Goal: Find specific page/section: Find specific page/section

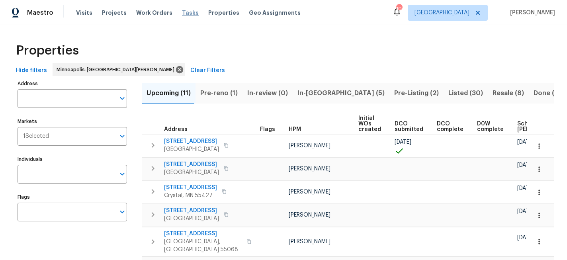
scroll to position [0, 103]
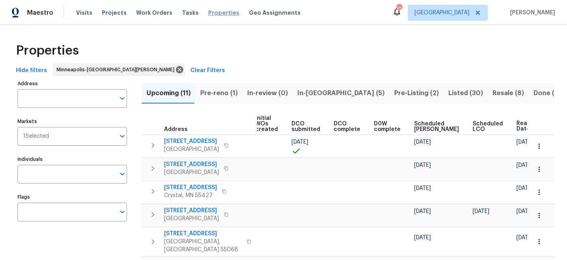
click at [211, 14] on span "Properties" at bounding box center [223, 13] width 31 height 8
click at [217, 15] on span "Properties" at bounding box center [223, 13] width 31 height 8
click at [103, 13] on span "Projects" at bounding box center [114, 13] width 25 height 8
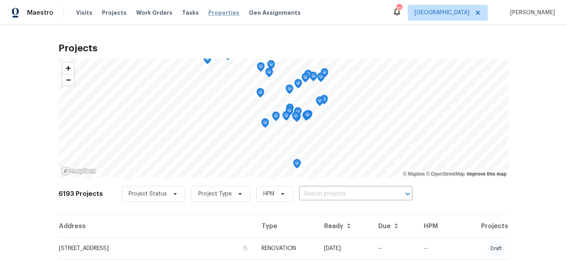
click at [208, 12] on span "Properties" at bounding box center [223, 13] width 31 height 8
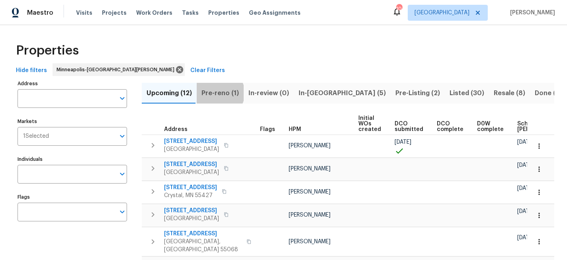
click at [218, 93] on span "Pre-reno (1)" at bounding box center [220, 93] width 37 height 11
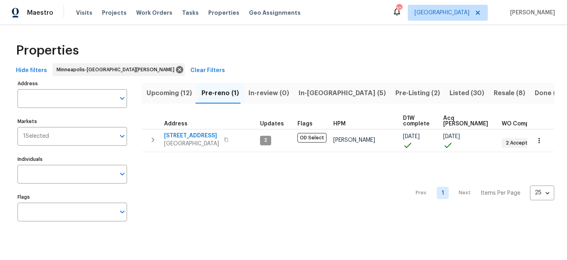
click at [396, 93] on span "Pre-Listing (2)" at bounding box center [418, 93] width 45 height 11
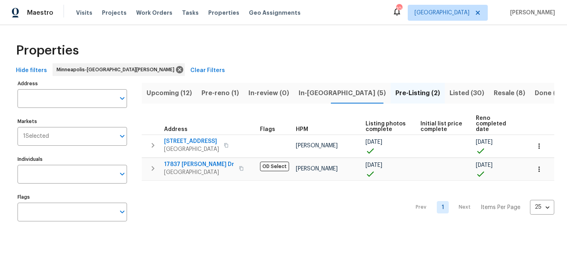
click at [307, 94] on span "In-[GEOGRAPHIC_DATA] (5)" at bounding box center [342, 93] width 87 height 11
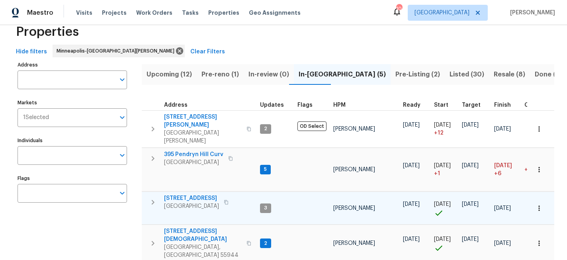
scroll to position [50, 0]
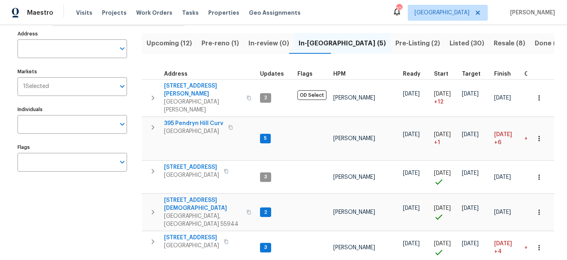
click at [180, 40] on span "Upcoming (12)" at bounding box center [169, 43] width 45 height 11
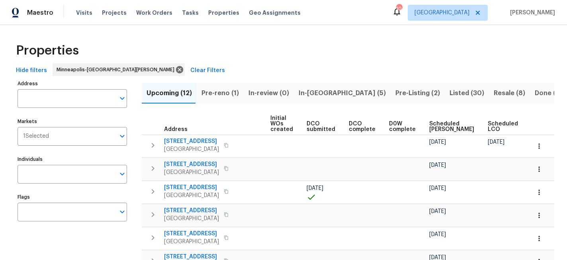
scroll to position [0, 94]
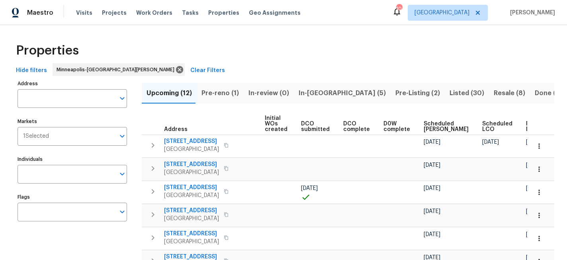
click at [526, 125] on span "Ready Date" at bounding box center [535, 126] width 18 height 11
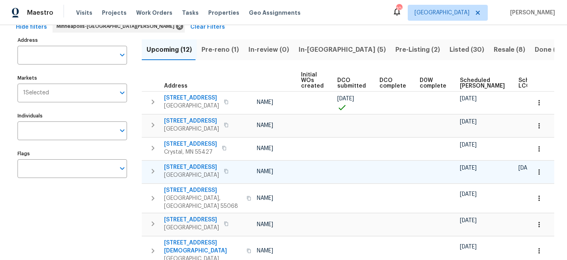
scroll to position [0, 103]
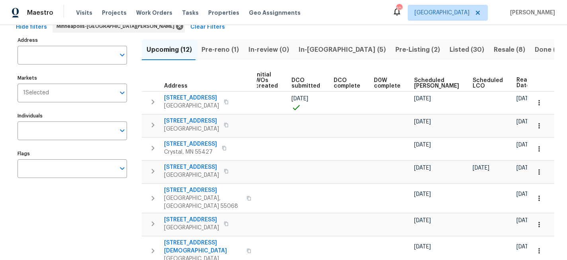
click at [315, 49] on span "In-[GEOGRAPHIC_DATA] (5)" at bounding box center [342, 49] width 87 height 11
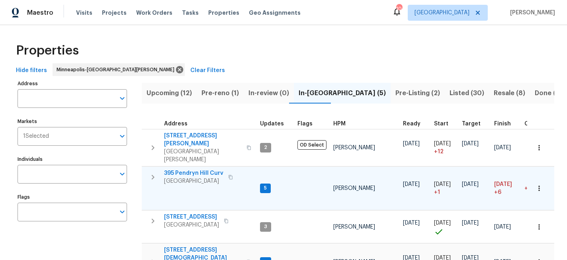
scroll to position [57, 0]
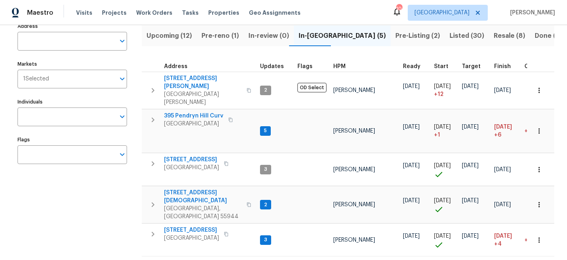
click at [60, 211] on div "Address Address Markets 1 Selected Markets Individuals Individuals Flags Flags" at bounding box center [78, 149] width 120 height 256
click at [485, 14] on span "[GEOGRAPHIC_DATA]" at bounding box center [448, 13] width 80 height 16
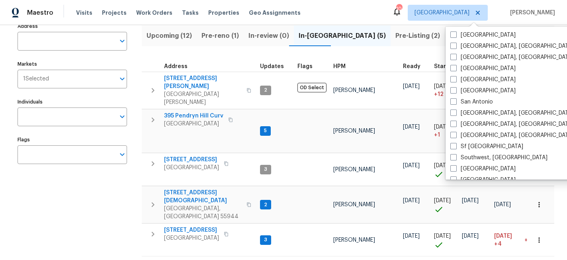
scroll to position [511, 0]
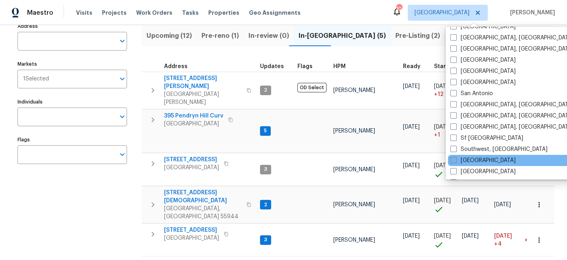
click at [455, 159] on span at bounding box center [454, 160] width 6 height 6
click at [455, 159] on input "[GEOGRAPHIC_DATA]" at bounding box center [453, 159] width 5 height 5
checkbox input "true"
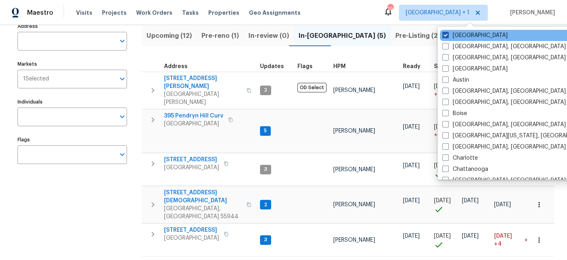
click at [447, 35] on span at bounding box center [446, 35] width 6 height 6
click at [447, 35] on input "[GEOGRAPHIC_DATA]" at bounding box center [445, 33] width 5 height 5
checkbox input "false"
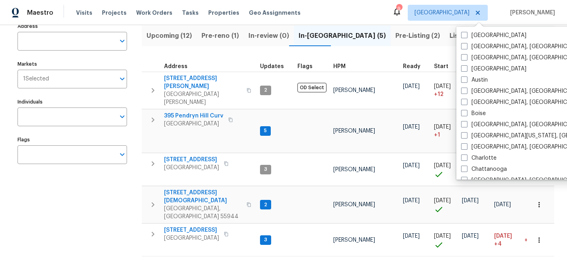
click at [428, 58] on th "Ready" at bounding box center [415, 64] width 31 height 16
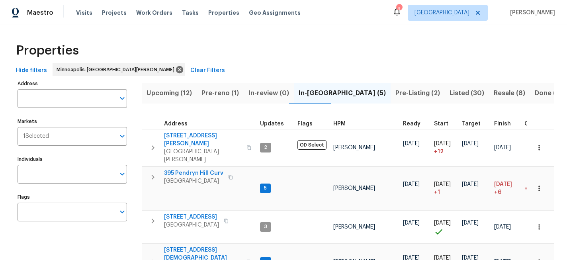
click at [273, 95] on span "In-review (0)" at bounding box center [269, 93] width 41 height 11
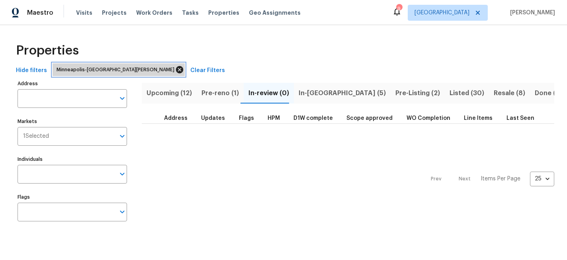
click at [176, 70] on icon at bounding box center [179, 69] width 7 height 7
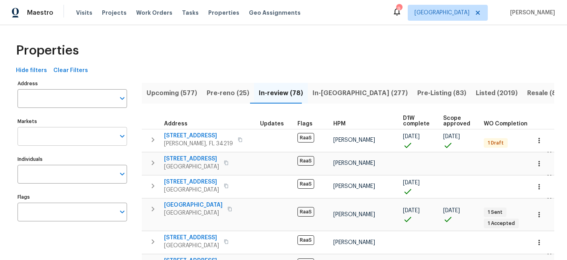
click at [28, 137] on input "Markets" at bounding box center [67, 136] width 98 height 19
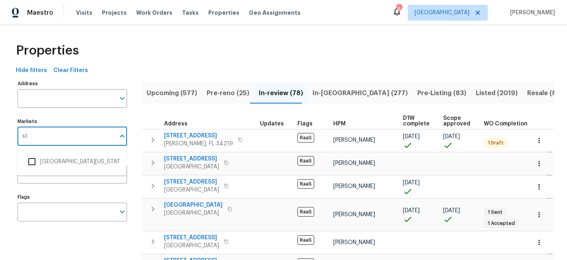
type input "st"
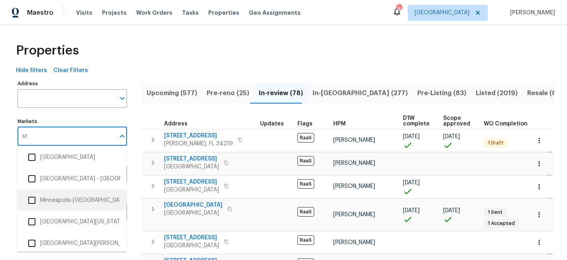
scroll to position [96, 0]
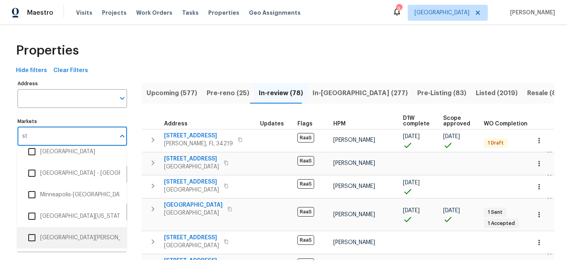
click at [35, 235] on input "checkbox" at bounding box center [32, 238] width 17 height 17
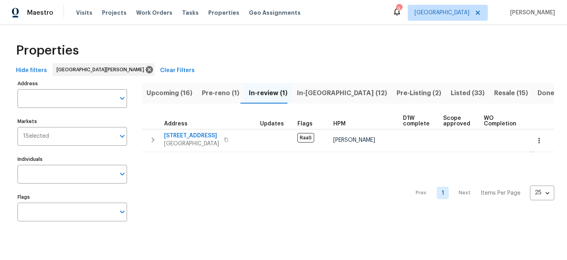
click at [316, 94] on span "In-reno (12)" at bounding box center [342, 93] width 90 height 11
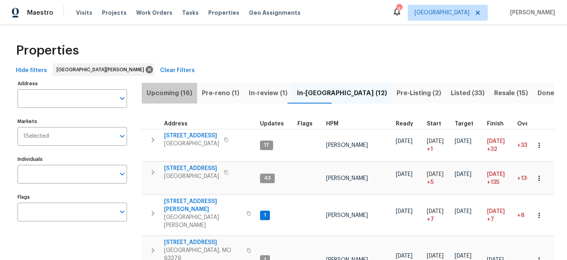
click at [181, 94] on span "Upcoming (16)" at bounding box center [170, 93] width 46 height 11
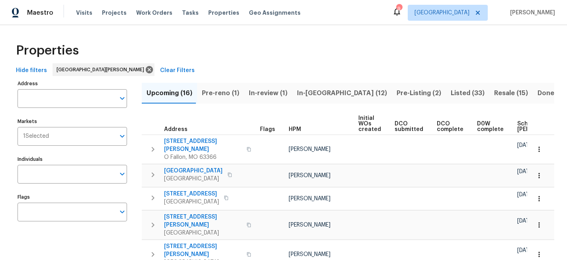
scroll to position [0, 94]
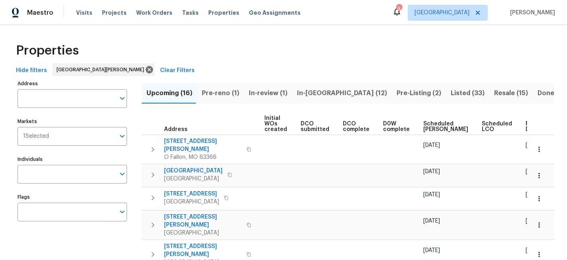
click at [526, 124] on span "Ready Date" at bounding box center [535, 126] width 18 height 11
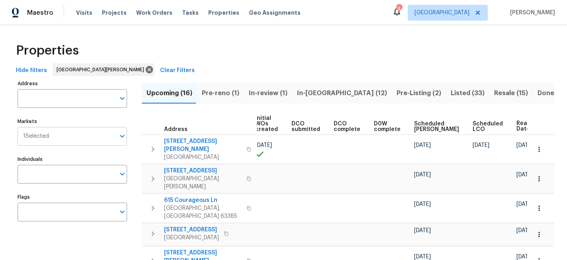
click at [101, 139] on input "Markets" at bounding box center [82, 136] width 66 height 19
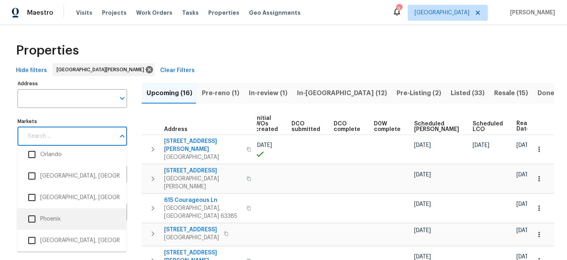
scroll to position [1197, 0]
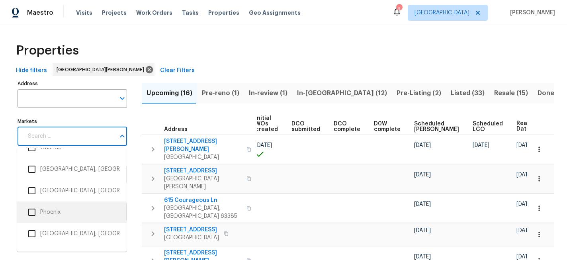
click at [38, 210] on input "checkbox" at bounding box center [32, 212] width 17 height 17
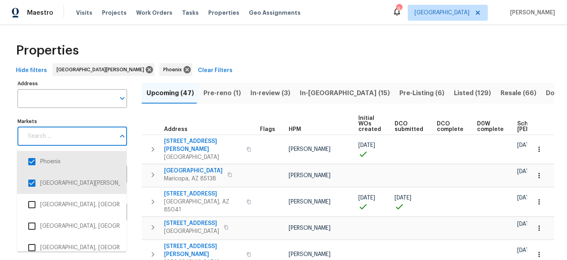
click at [97, 141] on input "Markets" at bounding box center [69, 136] width 92 height 19
click at [32, 183] on input "checkbox" at bounding box center [32, 183] width 17 height 17
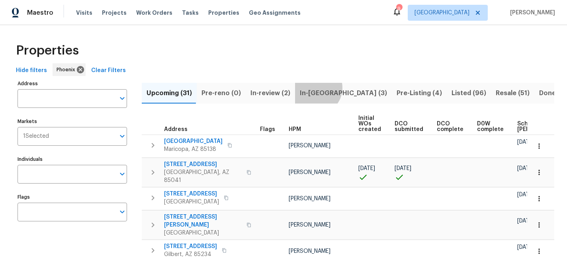
click at [311, 88] on span "In-reno (3)" at bounding box center [343, 93] width 87 height 11
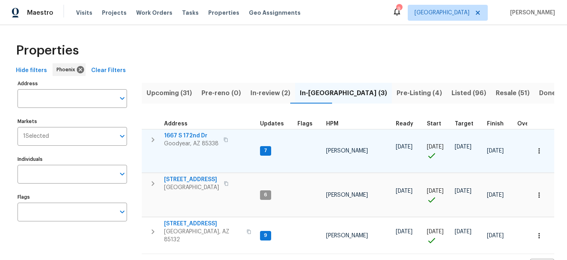
scroll to position [11, 0]
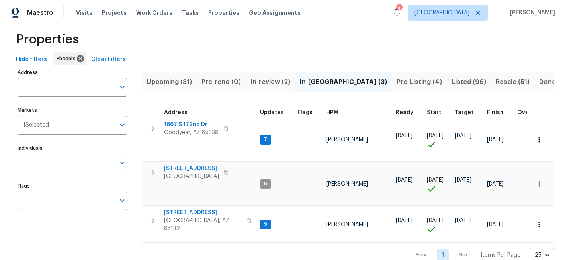
click at [82, 169] on input "Individuals" at bounding box center [67, 163] width 98 height 19
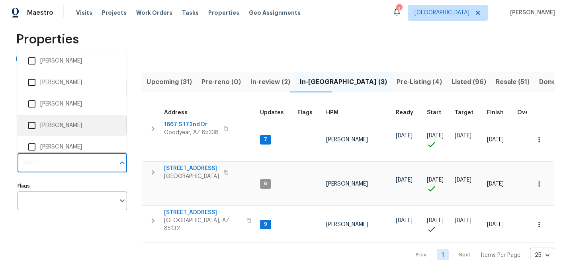
scroll to position [58, 0]
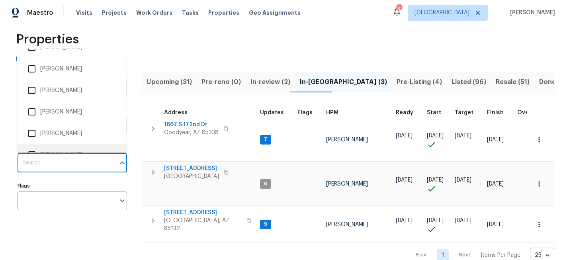
click at [108, 230] on div "Address Address Markets 1 Selected Markets Individuals Individuals Flags Flags" at bounding box center [78, 165] width 120 height 196
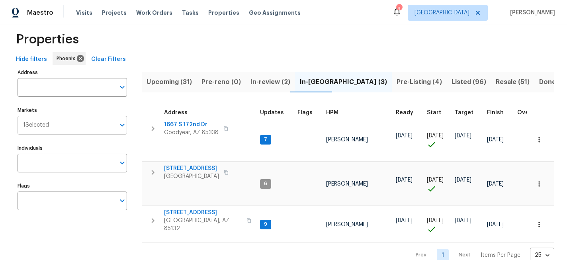
click at [73, 128] on input "Markets" at bounding box center [82, 125] width 66 height 19
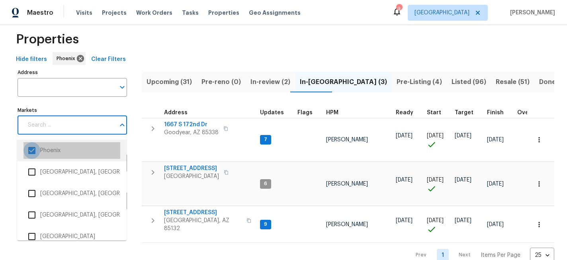
click at [31, 151] on input "checkbox" at bounding box center [32, 150] width 17 height 17
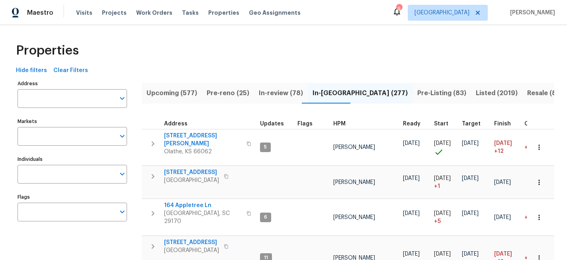
click at [285, 96] on span "In-review (78)" at bounding box center [281, 93] width 44 height 11
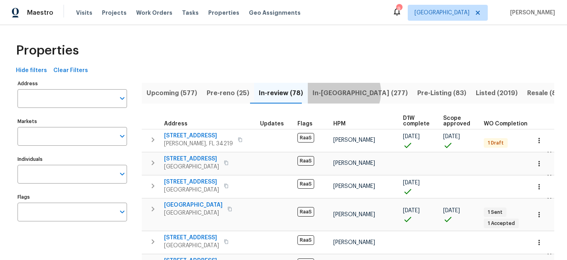
click at [337, 92] on span "In-reno (277)" at bounding box center [360, 93] width 95 height 11
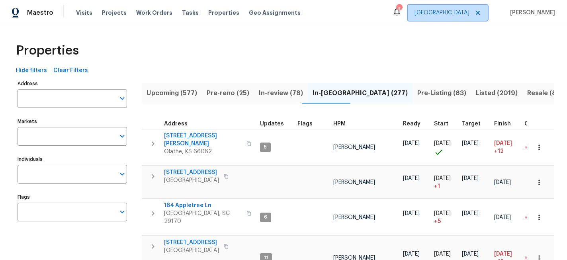
click at [480, 13] on icon at bounding box center [478, 13] width 4 height 4
click at [486, 11] on span "[GEOGRAPHIC_DATA], [GEOGRAPHIC_DATA]" at bounding box center [419, 13] width 138 height 16
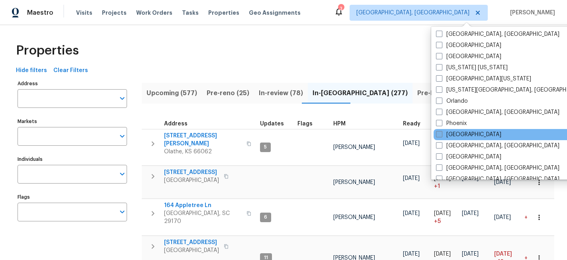
scroll to position [316, 0]
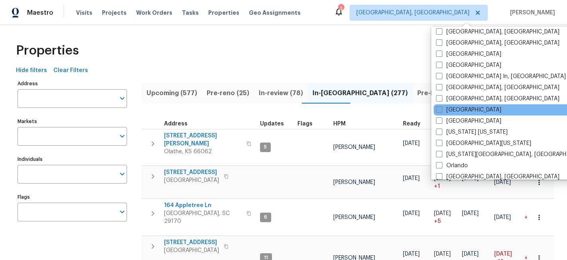
click at [439, 106] on span at bounding box center [439, 109] width 6 height 6
click at [439, 106] on input "[GEOGRAPHIC_DATA]" at bounding box center [438, 108] width 5 height 5
checkbox input "true"
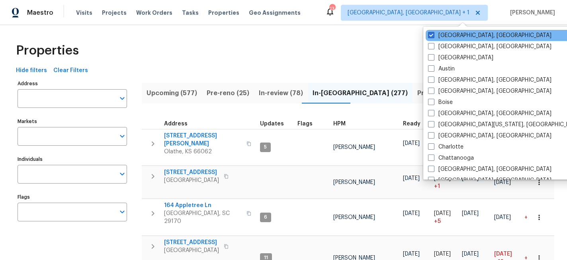
click at [430, 39] on div "[GEOGRAPHIC_DATA], [GEOGRAPHIC_DATA]" at bounding box center [506, 35] width 161 height 11
click at [430, 34] on span at bounding box center [431, 35] width 6 height 6
click at [430, 34] on input "[GEOGRAPHIC_DATA], [GEOGRAPHIC_DATA]" at bounding box center [430, 33] width 5 height 5
checkbox input "false"
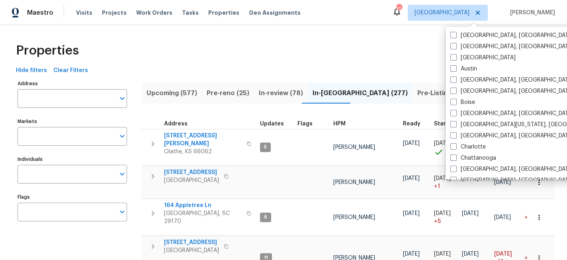
click at [423, 56] on div "Properties" at bounding box center [284, 51] width 542 height 26
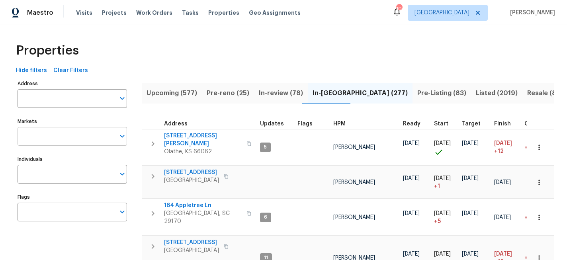
click at [75, 136] on input "Markets" at bounding box center [67, 136] width 98 height 19
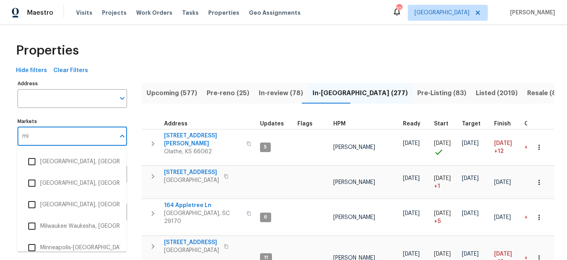
type input "m"
type input "col"
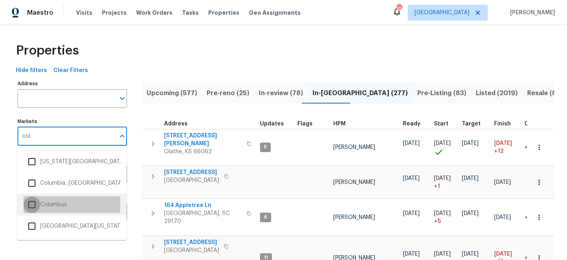
click at [34, 200] on input "checkbox" at bounding box center [32, 204] width 17 height 17
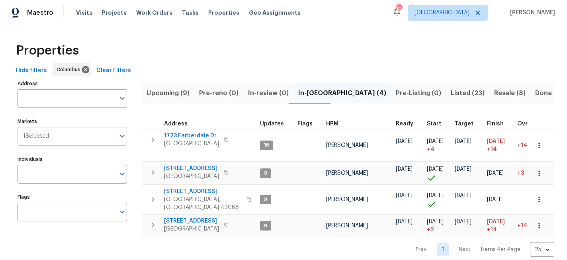
click at [82, 138] on input "Markets" at bounding box center [82, 136] width 66 height 19
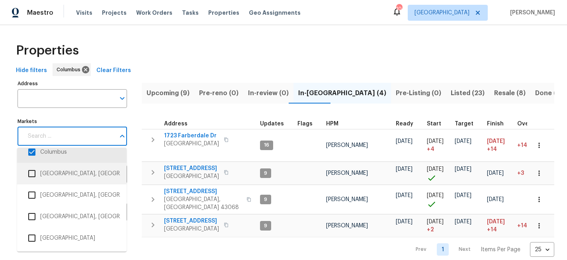
scroll to position [15, 0]
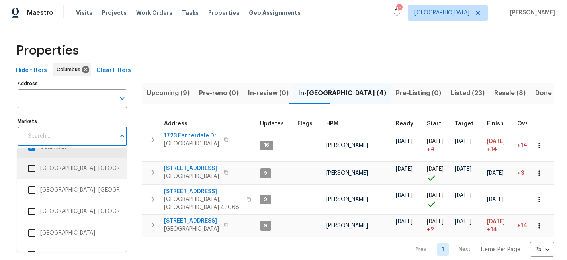
click at [33, 165] on input "checkbox" at bounding box center [32, 168] width 17 height 17
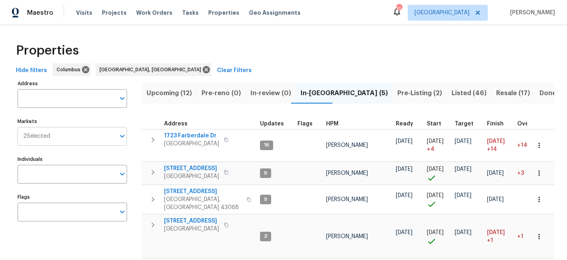
click at [43, 135] on span "2 Selected" at bounding box center [36, 136] width 27 height 7
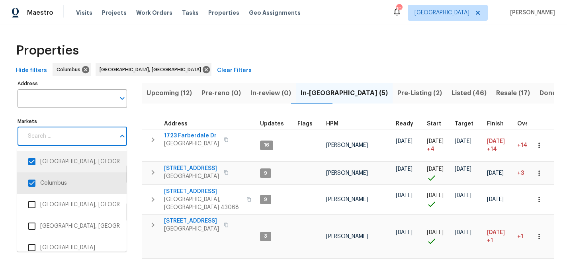
click at [30, 167] on input "checkbox" at bounding box center [32, 161] width 17 height 17
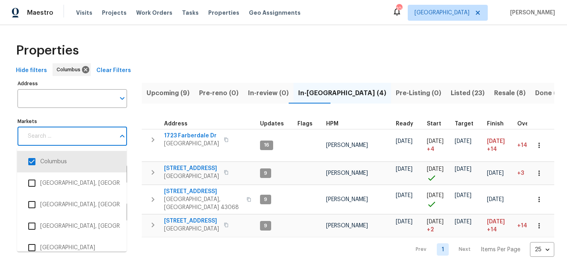
click at [53, 139] on input "Markets" at bounding box center [69, 136] width 92 height 19
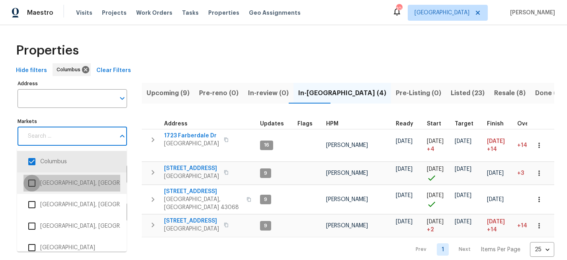
click at [36, 181] on input "checkbox" at bounding box center [32, 183] width 17 height 17
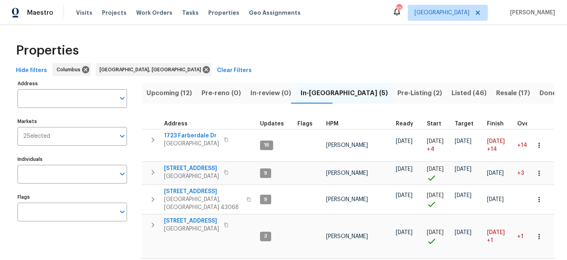
click at [37, 142] on div "2 Selected Markets" at bounding box center [73, 136] width 110 height 19
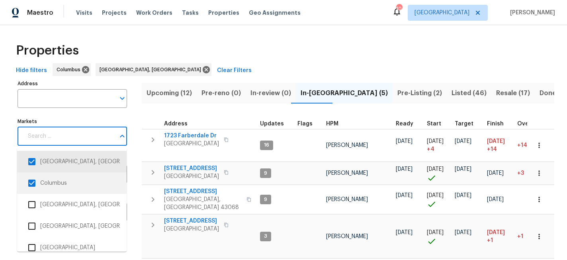
click at [34, 181] on input "checkbox" at bounding box center [32, 183] width 17 height 17
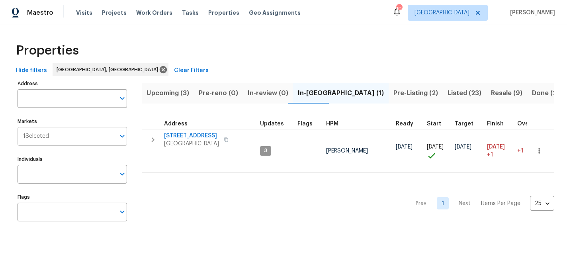
click at [106, 133] on input "Markets" at bounding box center [82, 136] width 66 height 19
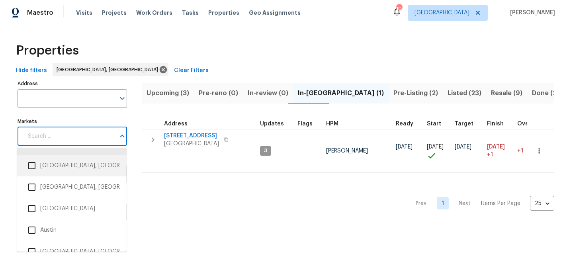
scroll to position [18, 0]
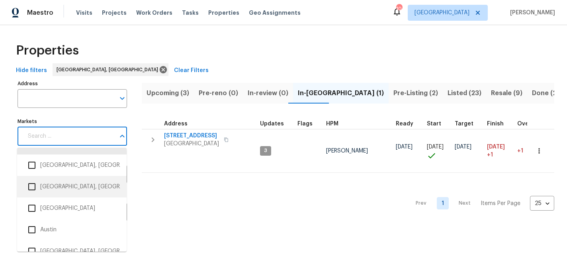
click at [31, 185] on input "checkbox" at bounding box center [32, 187] width 17 height 17
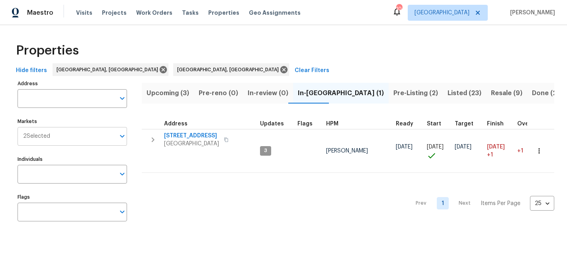
click at [41, 143] on div "2 Selected Markets" at bounding box center [73, 136] width 110 height 19
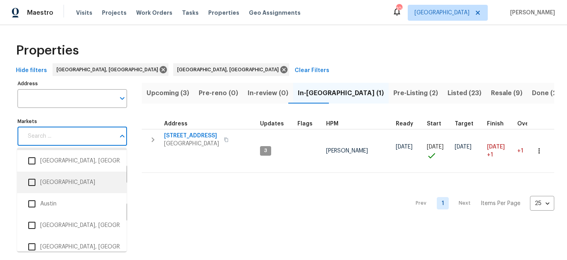
scroll to position [43, 0]
click at [36, 185] on input "checkbox" at bounding box center [32, 183] width 17 height 17
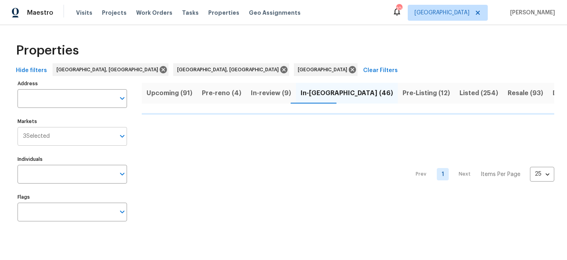
click at [68, 133] on input "Markets" at bounding box center [82, 136] width 65 height 19
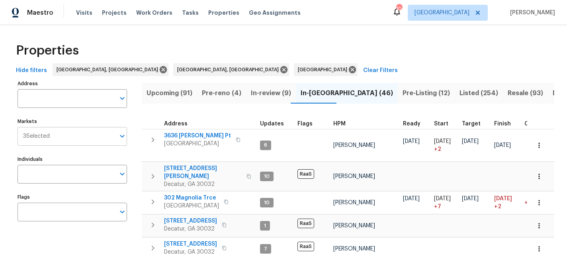
click at [50, 138] on span "3 Selected" at bounding box center [36, 136] width 27 height 7
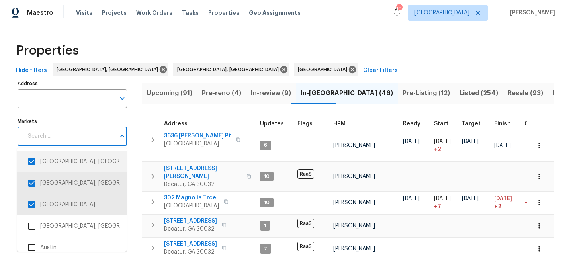
click at [33, 160] on input "checkbox" at bounding box center [32, 161] width 17 height 17
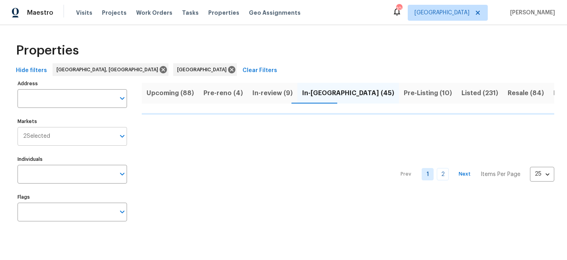
click at [59, 139] on input "Markets" at bounding box center [82, 136] width 65 height 19
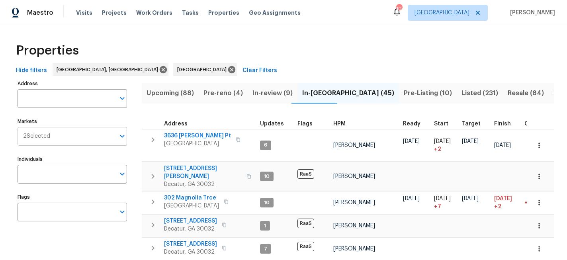
click at [51, 138] on input "Markets" at bounding box center [82, 136] width 65 height 19
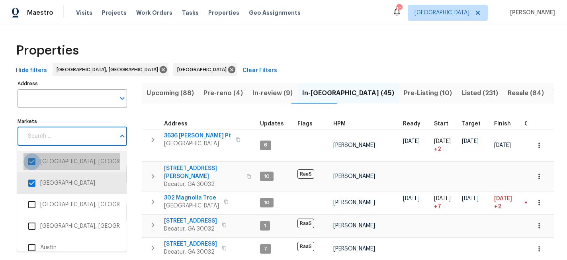
click at [33, 160] on input "checkbox" at bounding box center [32, 161] width 17 height 17
